Goal: Task Accomplishment & Management: Manage account settings

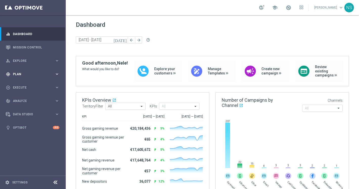
click at [43, 69] on div "gps_fixed Plan keyboard_arrow_right" at bounding box center [32, 73] width 65 height 13
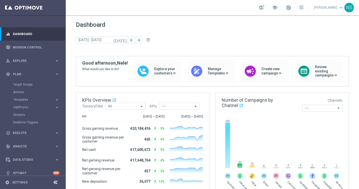
click at [31, 87] on div "Target Groups" at bounding box center [39, 85] width 52 height 8
click at [31, 84] on link "Target Groups" at bounding box center [32, 85] width 39 height 4
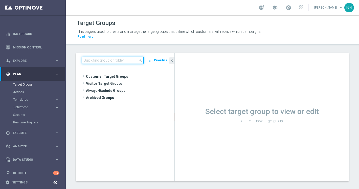
click at [117, 58] on input at bounding box center [113, 60] width 62 height 7
paste input "de_all_TGT_VIP_EM_TAC_SP__GHOST_PROMO_TARGET_BUNDLE_ALL_PLAYERS"
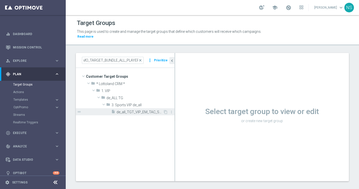
click at [133, 110] on span "de_all_TGT_VIP_EM_TAC_SP__GHOST_PROMO_TARGET_BUNDLE_ALL_PLAYERS" at bounding box center [139, 112] width 46 height 4
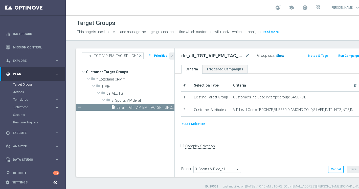
click at [278, 58] on h3 "Show" at bounding box center [279, 56] width 9 height 6
click at [276, 55] on span "2,582" at bounding box center [280, 56] width 9 height 5
click at [117, 55] on input "de_all_TGT_VIP_EM_TAC_SP__GHOST_PROMO_TARGET_BUNDLE_ALL_PLAYERS" at bounding box center [113, 55] width 62 height 7
paste input "AT"
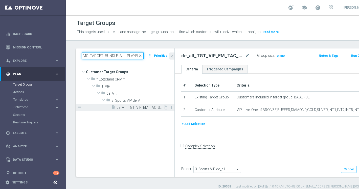
type input "de_AT_TGT_VIP_EM_TAC_SP__GHOST_PROMO_TARGET_BUNDLE_ALL_PLAYERS"
click at [132, 106] on span "de_AT_TGT_VIP_EM_TAC_SP__GHOST_PROMO_TARGET_BUNDLE_ALL_PLAYERS" at bounding box center [139, 108] width 46 height 4
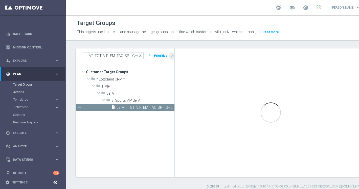
type input "3. Sports VIP de_AT"
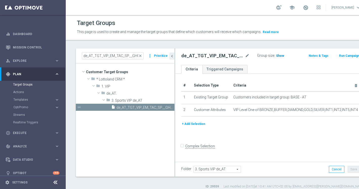
click at [278, 56] on span "Show" at bounding box center [280, 56] width 8 height 4
click at [278, 56] on span "1,114" at bounding box center [280, 56] width 9 height 5
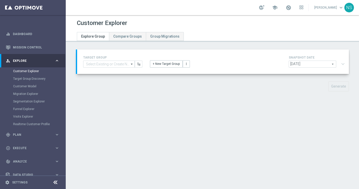
type input "de_all_TGT_VIP_EM_TAC_SP__GHOST_PROMO_TARGET_BUNDLE_ALL_PLAYERS"
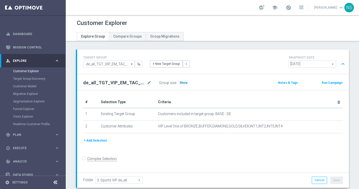
click at [183, 83] on span "Show" at bounding box center [183, 83] width 8 height 4
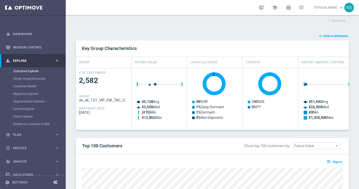
scroll to position [181, 0]
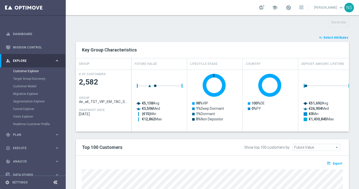
click at [336, 40] on button "playlist_add_check Select Attributes" at bounding box center [333, 38] width 30 height 6
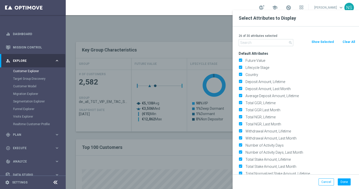
click at [347, 42] on button "Clear All" at bounding box center [348, 42] width 13 height 6
checkbox input "false"
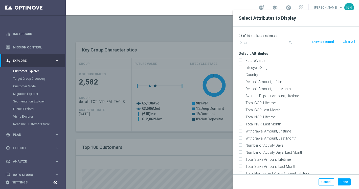
checkbox input "false"
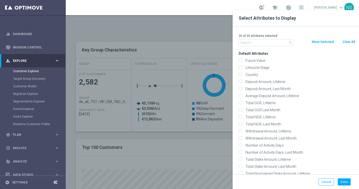
checkbox input "false"
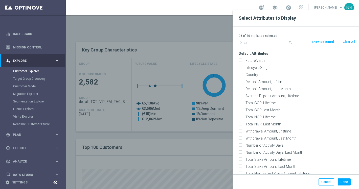
checkbox input "false"
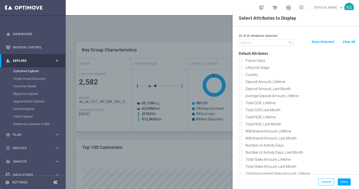
checkbox input "false"
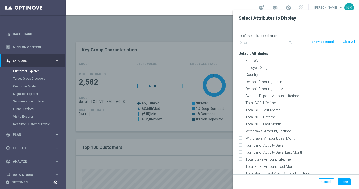
checkbox input "false"
click at [246, 60] on label "Future Value" at bounding box center [298, 60] width 111 height 5
click at [242, 60] on input "Future Value" at bounding box center [239, 61] width 3 height 3
checkbox input "true"
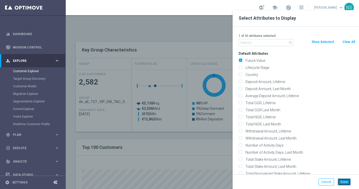
click at [343, 184] on button "Done" at bounding box center [343, 182] width 13 height 7
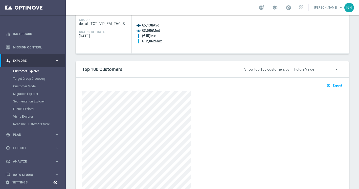
scroll to position [283, 0]
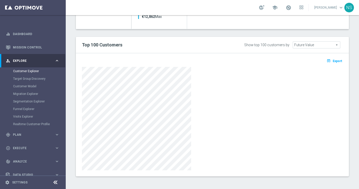
click at [339, 61] on span "Export" at bounding box center [336, 61] width 9 height 4
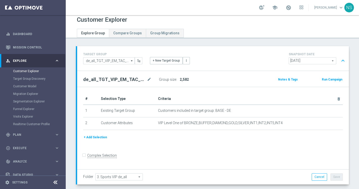
scroll to position [0, 0]
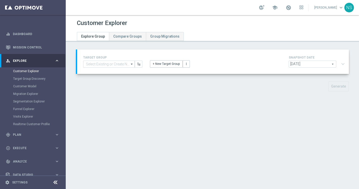
type input "de_AT_TGT_VIP_EM_TAC_SP__GHOST_PROMO_TARGET_BUNDLE_ALL_PLAYERS"
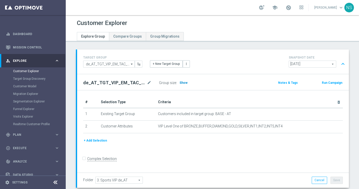
click at [183, 85] on h3 "Show" at bounding box center [183, 83] width 9 height 6
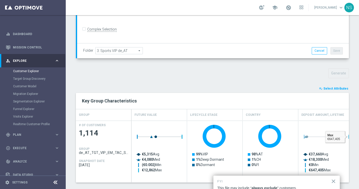
scroll to position [121, 0]
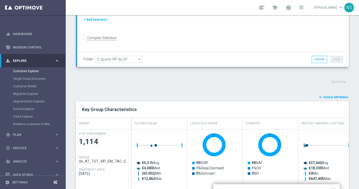
click at [335, 94] on button "playlist_add_check Select Attributes" at bounding box center [333, 97] width 30 height 6
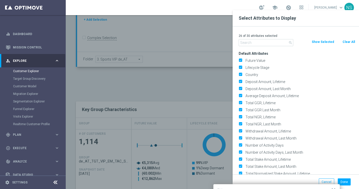
click at [347, 42] on button "Clear All" at bounding box center [348, 42] width 13 height 6
checkbox input "false"
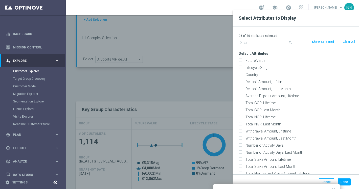
checkbox input "false"
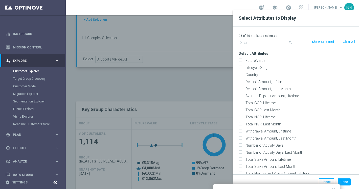
checkbox input "false"
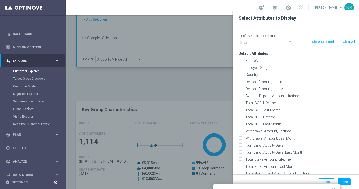
checkbox input "false"
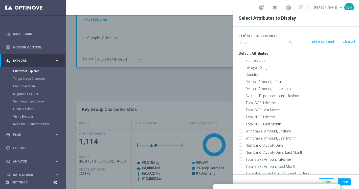
checkbox input "false"
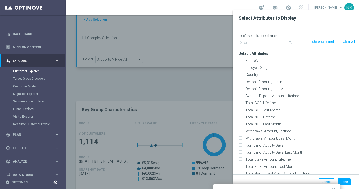
checkbox input "false"
click at [259, 60] on label "Future Value" at bounding box center [298, 60] width 111 height 5
click at [242, 60] on input "Future Value" at bounding box center [239, 61] width 3 height 3
checkbox input "true"
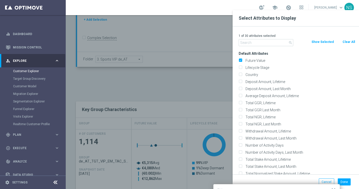
click at [196, 89] on div at bounding box center [245, 104] width 359 height 189
click at [347, 184] on button "Done" at bounding box center [343, 182] width 13 height 7
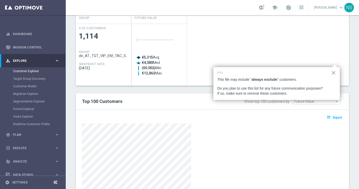
scroll to position [283, 0]
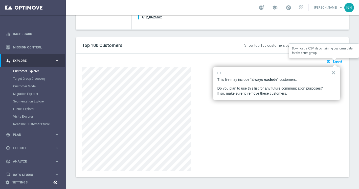
click at [338, 61] on span "Export" at bounding box center [336, 62] width 9 height 4
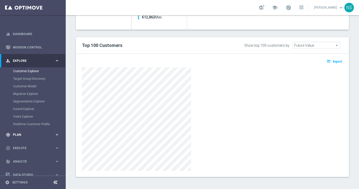
click at [26, 133] on div "gps_fixed Plan" at bounding box center [30, 135] width 49 height 5
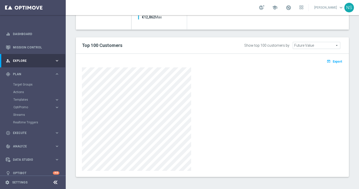
click at [29, 89] on div "Actions" at bounding box center [39, 92] width 52 height 8
click at [29, 87] on div "Target Groups" at bounding box center [39, 85] width 52 height 8
click at [29, 85] on link "Target Groups" at bounding box center [32, 85] width 39 height 4
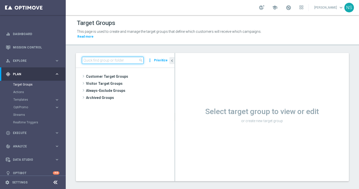
click at [128, 57] on input at bounding box center [113, 60] width 62 height 7
paste input "de_all_TGT_VIP_EM_TAC_SP__GHOST_PROMO_TARGET_BUNDLE_ALL_PLAYERS"
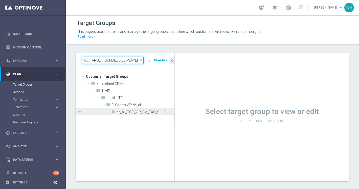
type input "de_all_TGT_VIP_EM_TAC_SP__GHOST_PROMO_TARGET_BUNDLE_ALL_PLAYERS"
click at [134, 110] on span "de_all_TGT_VIP_EM_TAC_SP__GHOST_PROMO_TARGET_BUNDLE_ALL_PLAYERS" at bounding box center [139, 112] width 46 height 4
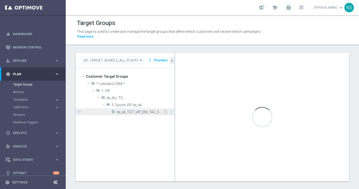
scroll to position [0, 0]
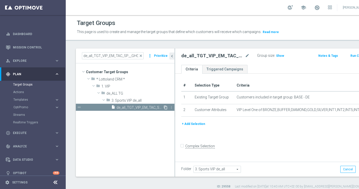
click at [165, 108] on icon "content_copy" at bounding box center [165, 108] width 4 height 4
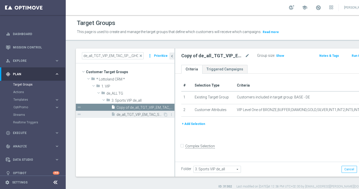
click at [154, 117] on div "insert_drive_file de_all_TGT_VIP_EM_TAC_SP__GHOST_PROMO_TARGET_BUNDLE_ALL_PLAYE…" at bounding box center [137, 114] width 52 height 7
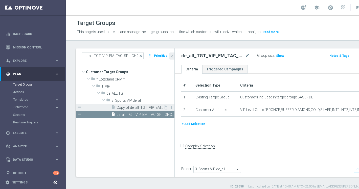
click at [151, 106] on span "Copy of de_all_TGT_VIP_EM_TAC_SP__GHOST_PROMO_TARGET_BUNDLE_ALL_PLAYERS" at bounding box center [139, 108] width 46 height 4
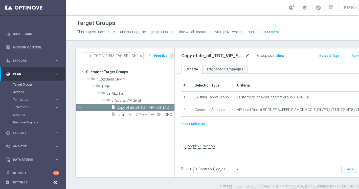
click at [245, 56] on icon "mode_edit" at bounding box center [247, 56] width 5 height 6
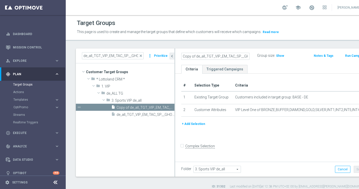
drag, startPoint x: 224, startPoint y: 57, endPoint x: 168, endPoint y: 57, distance: 55.1
click at [168, 57] on as-split "de_all_TGT_VIP_EM_TAC_SP__GHOST_PROMO_TARGET_BUNDLE_ALL_PLAYERS close more_vert…" at bounding box center [224, 112] width 296 height 128
drag, startPoint x: 195, startPoint y: 56, endPoint x: 174, endPoint y: 55, distance: 20.7
click at [174, 55] on as-split "de_all_TGT_VIP_EM_TAC_SP__GHOST_PROMO_TARGET_BUNDLE_ALL_PLAYERS close more_vert…" at bounding box center [224, 112] width 296 height 128
type input "de_TGT_VIP_EM_TAC_SP__GHOST_PROMO_TARGET_BUNDLE_ALL_PLAYERS"
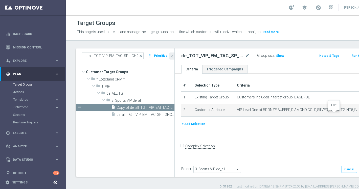
click at [358, 112] on icon "mode_edit" at bounding box center [362, 110] width 4 height 4
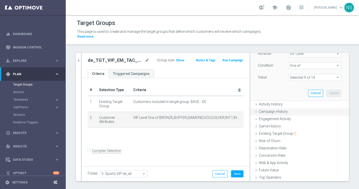
scroll to position [44, 0]
click at [234, 116] on icon "mode_edit" at bounding box center [235, 118] width 4 height 4
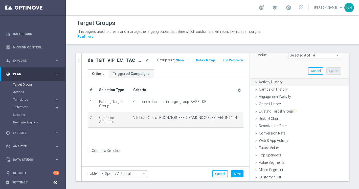
scroll to position [0, 0]
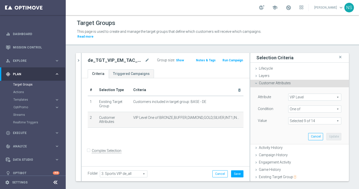
click at [297, 118] on span at bounding box center [314, 121] width 53 height 7
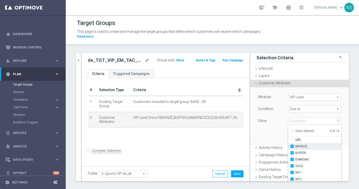
click at [295, 143] on label "BRONZE" at bounding box center [318, 146] width 46 height 7
click at [292, 145] on input "BRONZE" at bounding box center [293, 146] width 3 height 3
checkbox input "false"
type input "Selected 8 of 14"
click at [292, 152] on input "BUFFER" at bounding box center [293, 153] width 3 height 3
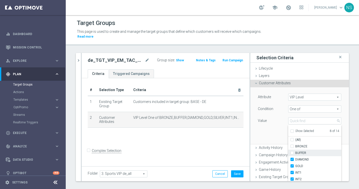
checkbox input "false"
type input "Selected 7 of 14"
click at [292, 152] on input "BUFFER" at bounding box center [293, 153] width 3 height 3
checkbox input "true"
type input "Selected 8 of 14"
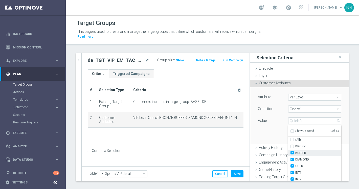
click at [292, 152] on input "BUFFER" at bounding box center [293, 153] width 3 height 3
checkbox input "false"
type input "Selected 7 of 14"
click at [292, 158] on input "DIAMOND" at bounding box center [293, 159] width 3 height 3
checkbox input "false"
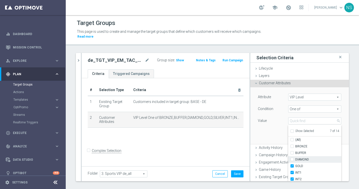
type input "Selected 6 of 14"
click at [291, 164] on div "GOLD" at bounding box center [314, 166] width 53 height 7
click at [295, 163] on label "GOLD" at bounding box center [318, 166] width 46 height 7
click at [292, 165] on input "GOLD" at bounding box center [293, 166] width 3 height 3
checkbox input "false"
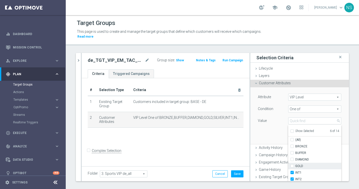
type input "Selected 5 of 14"
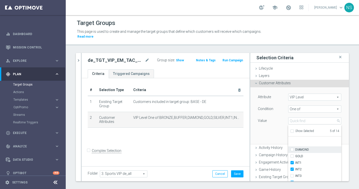
scroll to position [23, 0]
click at [235, 170] on button "Save" at bounding box center [237, 173] width 12 height 7
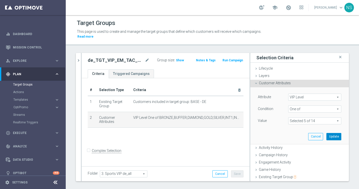
click at [336, 133] on button "Update" at bounding box center [333, 136] width 15 height 7
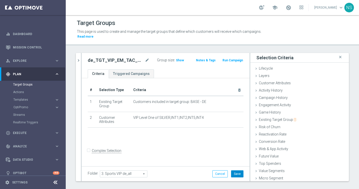
click at [241, 170] on button "Save" at bounding box center [237, 173] width 12 height 7
click at [78, 58] on icon "chevron_right" at bounding box center [78, 60] width 5 height 5
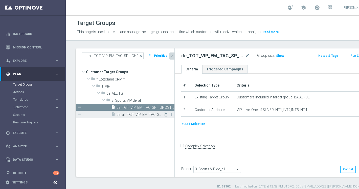
click at [166, 115] on icon "content_copy" at bounding box center [165, 115] width 4 height 4
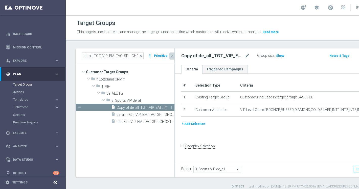
click at [146, 108] on span "Copy of de_all_TGT_VIP_EM_TAC_SP__GHOST_PROMO_TARGET_BUNDLE_ALL_PLAYERS" at bounding box center [139, 108] width 46 height 4
click at [245, 55] on icon "mode_edit" at bounding box center [247, 56] width 5 height 6
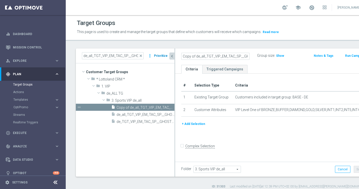
drag, startPoint x: 193, startPoint y: 55, endPoint x: 159, endPoint y: 55, distance: 34.4
click at [158, 55] on as-split "de_all_TGT_VIP_EM_TAC_SP__GHOST_PROMO_TARGET_BUNDLE_ALL_PLAYERS close more_vert…" at bounding box center [224, 112] width 296 height 128
click at [194, 56] on input "Copy of de_all_TGT_VIP_EM_TAC_SP__GHOST_PROMO_TARGET_BUNDLE_ALL_PLAYERS" at bounding box center [215, 56] width 68 height 7
drag, startPoint x: 195, startPoint y: 56, endPoint x: 170, endPoint y: 51, distance: 25.7
click at [170, 51] on as-split "de_all_TGT_VIP_EM_TAC_SP__GHOST_PROMO_TARGET_BUNDLE_ALL_PLAYERS close more_vert…" at bounding box center [224, 112] width 296 height 128
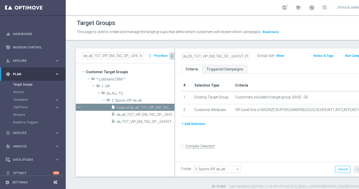
type input "de_DE_TGT_VIP_EM_TAC_SP__GHOST_PROMO_TARGET_BUNDLE_ALL_PLAYERS"
click at [268, 66] on ul "Criteria Triggered Campaigns" at bounding box center [273, 69] width 197 height 9
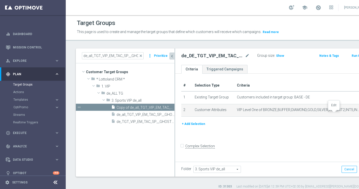
click at [358, 112] on icon "mode_edit" at bounding box center [362, 110] width 4 height 4
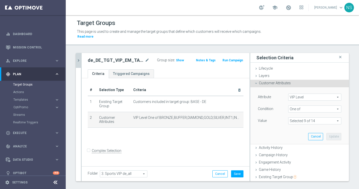
click at [325, 118] on span at bounding box center [314, 121] width 53 height 7
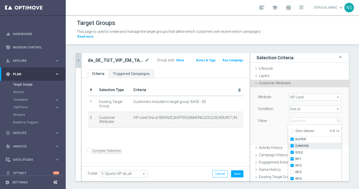
scroll to position [23, 0]
click at [295, 147] on label "INT1" at bounding box center [318, 150] width 46 height 7
click at [292, 149] on input "INT1" at bounding box center [293, 150] width 3 height 3
checkbox input "false"
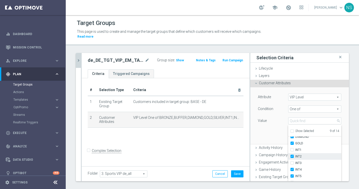
type input "Selected 8 of 14"
click at [295, 153] on label "INT2" at bounding box center [318, 156] width 46 height 7
click at [292, 155] on input "INT2" at bounding box center [293, 156] width 3 height 3
checkbox input "false"
type input "Selected 7 of 14"
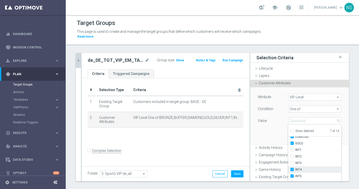
click at [295, 166] on label "INT4" at bounding box center [318, 169] width 46 height 7
click at [292, 168] on input "INT4" at bounding box center [293, 169] width 3 height 3
checkbox input "false"
type input "Selected 6 of 14"
click at [292, 175] on input "INT5" at bounding box center [293, 176] width 3 height 3
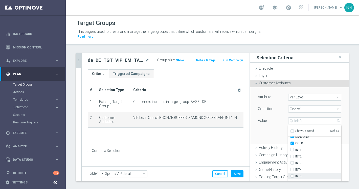
checkbox input "false"
type input "Selected 5 of 14"
click at [267, 118] on div "Value" at bounding box center [269, 121] width 30 height 8
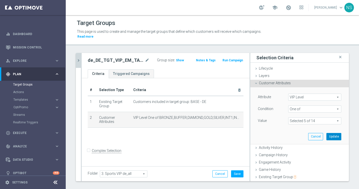
click at [338, 133] on button "Update" at bounding box center [333, 136] width 15 height 7
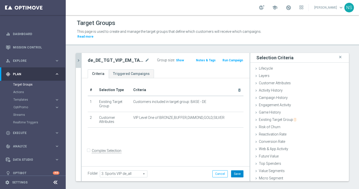
click at [240, 171] on button "Save" at bounding box center [237, 173] width 12 height 7
click at [180, 59] on span "Show" at bounding box center [180, 61] width 8 height 4
click at [180, 59] on span "166" at bounding box center [179, 61] width 6 height 5
click at [78, 59] on button "chevron_right" at bounding box center [78, 60] width 5 height 15
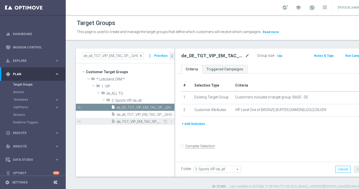
click at [135, 122] on span "de_TGT_VIP_EM_TAC_SP__GHOST_PROMO_TARGET_BUNDLE_ALL_PLAYERS" at bounding box center [139, 122] width 46 height 4
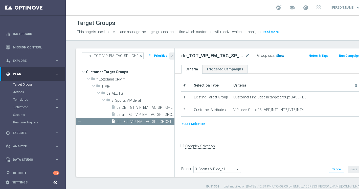
click at [276, 55] on span "Show" at bounding box center [280, 56] width 8 height 4
click at [276, 56] on span "2,434" at bounding box center [280, 56] width 9 height 5
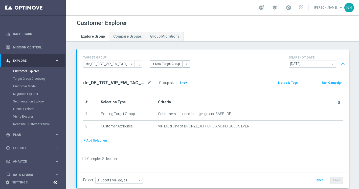
click at [184, 82] on span "Show" at bounding box center [183, 83] width 8 height 4
click at [182, 82] on span "166" at bounding box center [183, 83] width 6 height 4
copy span "166"
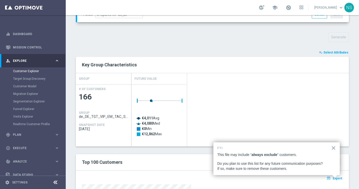
scroll to position [157, 0]
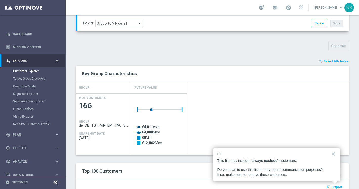
click at [337, 67] on div "Key Group Characteristics" at bounding box center [212, 74] width 273 height 16
click at [337, 62] on span "Select Attributes" at bounding box center [335, 62] width 25 height 4
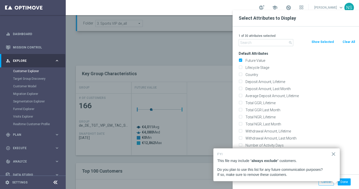
click at [348, 40] on button "Clear All" at bounding box center [348, 42] width 13 height 6
click at [252, 60] on label "Future Value" at bounding box center [298, 60] width 111 height 5
click at [242, 60] on input "Future Value" at bounding box center [239, 61] width 3 height 3
checkbox input "true"
click at [344, 181] on button "Done" at bounding box center [343, 182] width 13 height 7
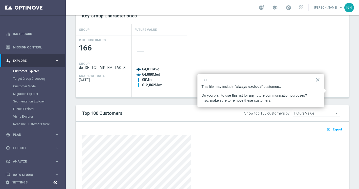
scroll to position [283, 0]
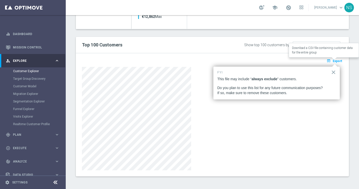
click at [335, 64] on button "open_in_browser Export" at bounding box center [334, 61] width 17 height 7
click at [335, 64] on div "open_in_browser Export Loading" at bounding box center [212, 62] width 268 height 6
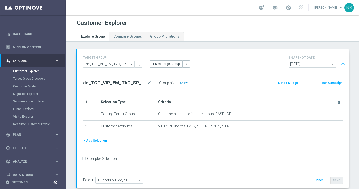
click at [181, 83] on span "Show" at bounding box center [183, 83] width 8 height 4
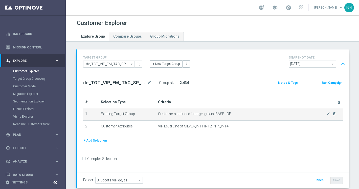
scroll to position [172, 0]
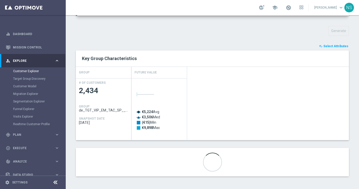
click at [338, 47] on span "Select Attributes" at bounding box center [335, 46] width 25 height 4
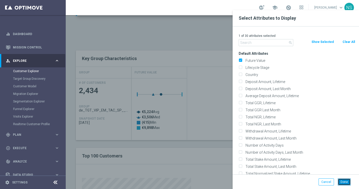
click at [349, 185] on button "Done" at bounding box center [343, 182] width 13 height 7
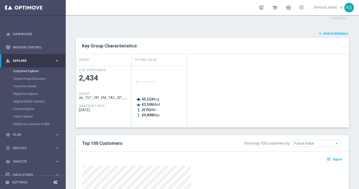
scroll to position [190, 0]
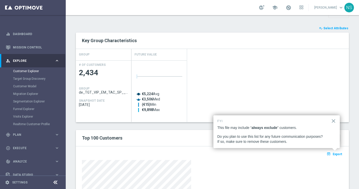
click at [338, 157] on div "open_in_browser Export" at bounding box center [212, 156] width 268 height 6
click at [338, 155] on span "Export" at bounding box center [336, 155] width 9 height 4
